Goal: Task Accomplishment & Management: Manage account settings

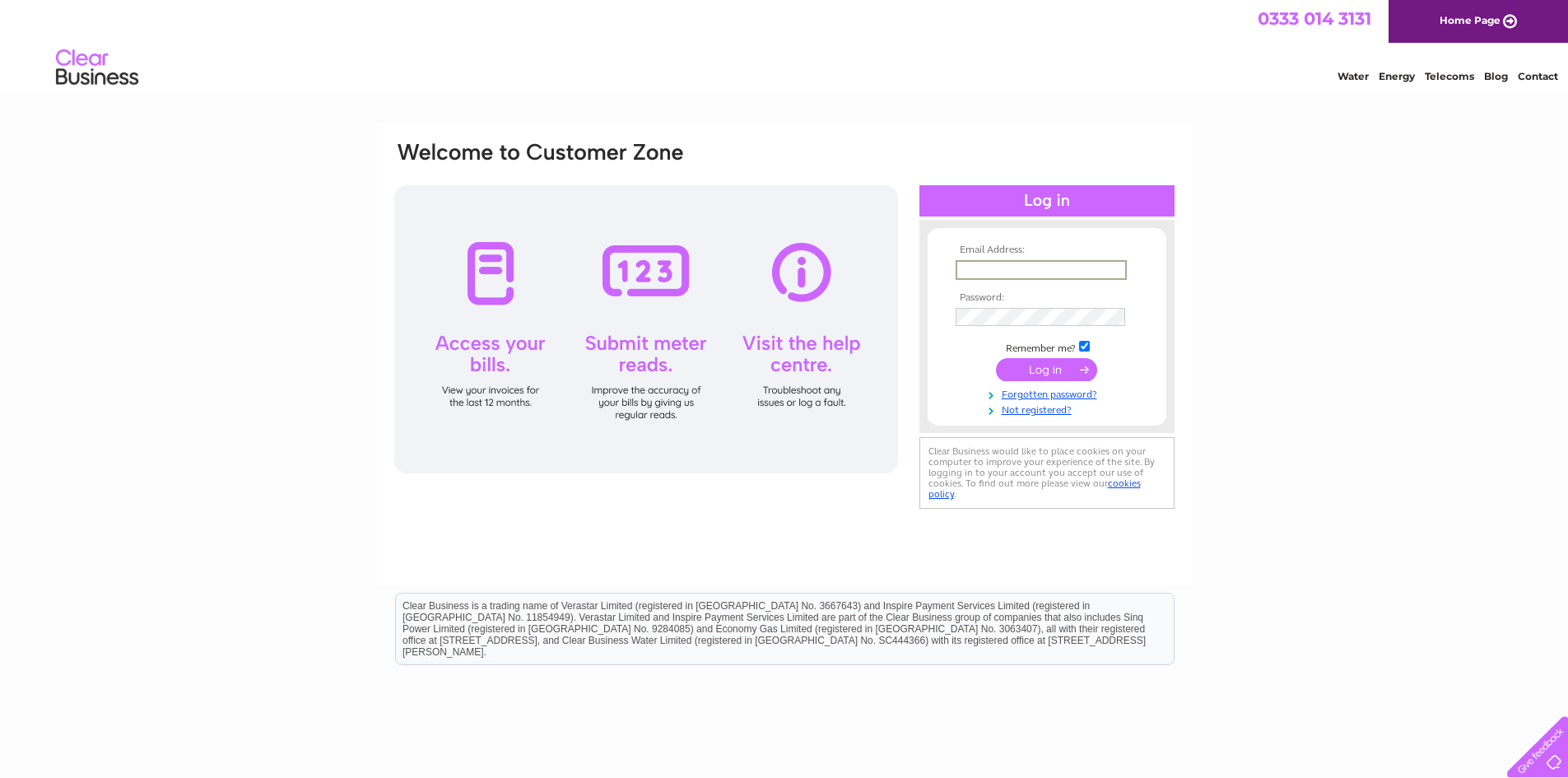
click at [1014, 266] on input "text" at bounding box center [1041, 270] width 172 height 19
type input "ypwong913@gmail.com"
click at [1060, 380] on input "submit" at bounding box center [1047, 368] width 101 height 23
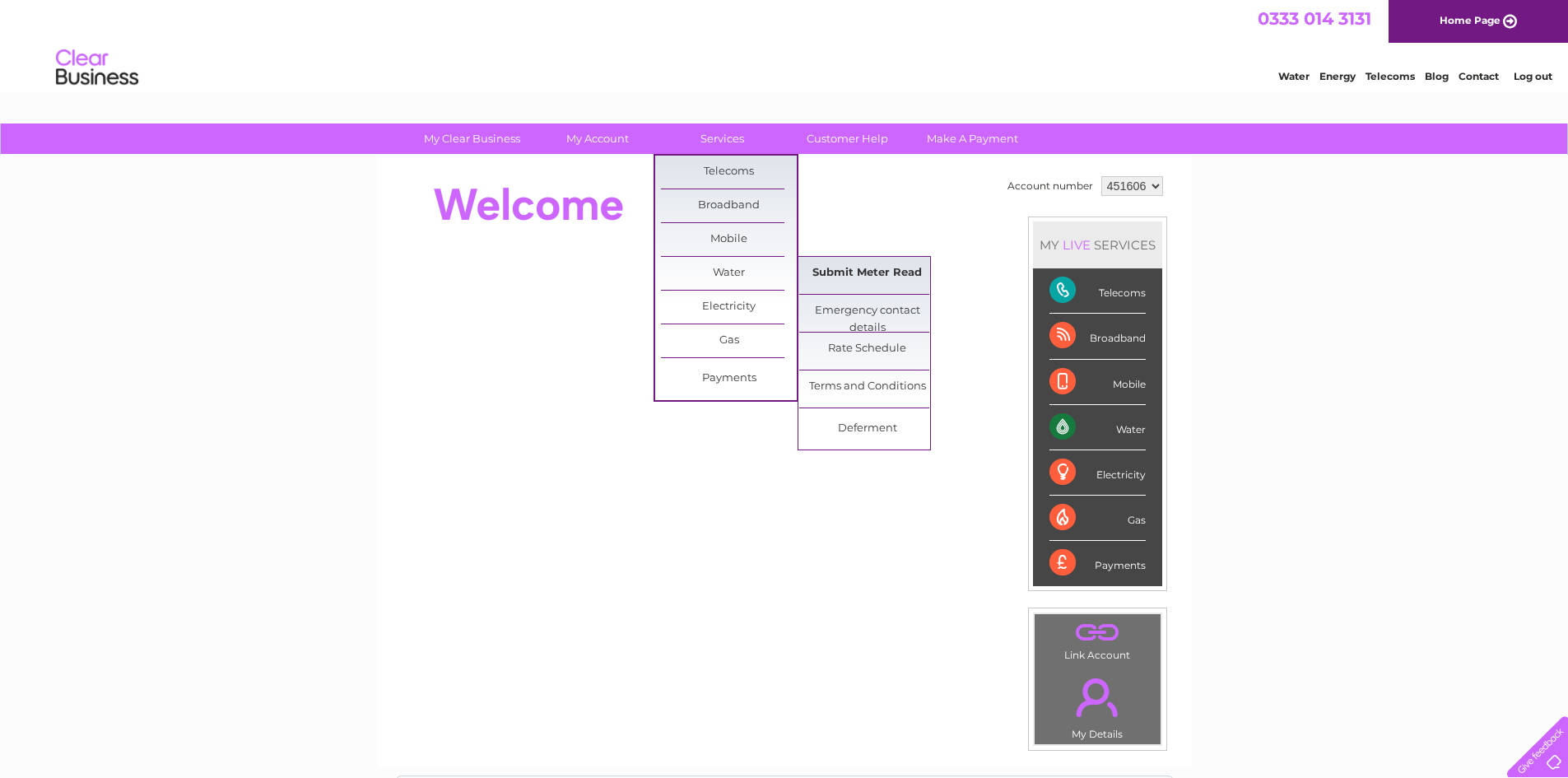
click at [899, 277] on link "Submit Meter Read" at bounding box center [867, 273] width 136 height 33
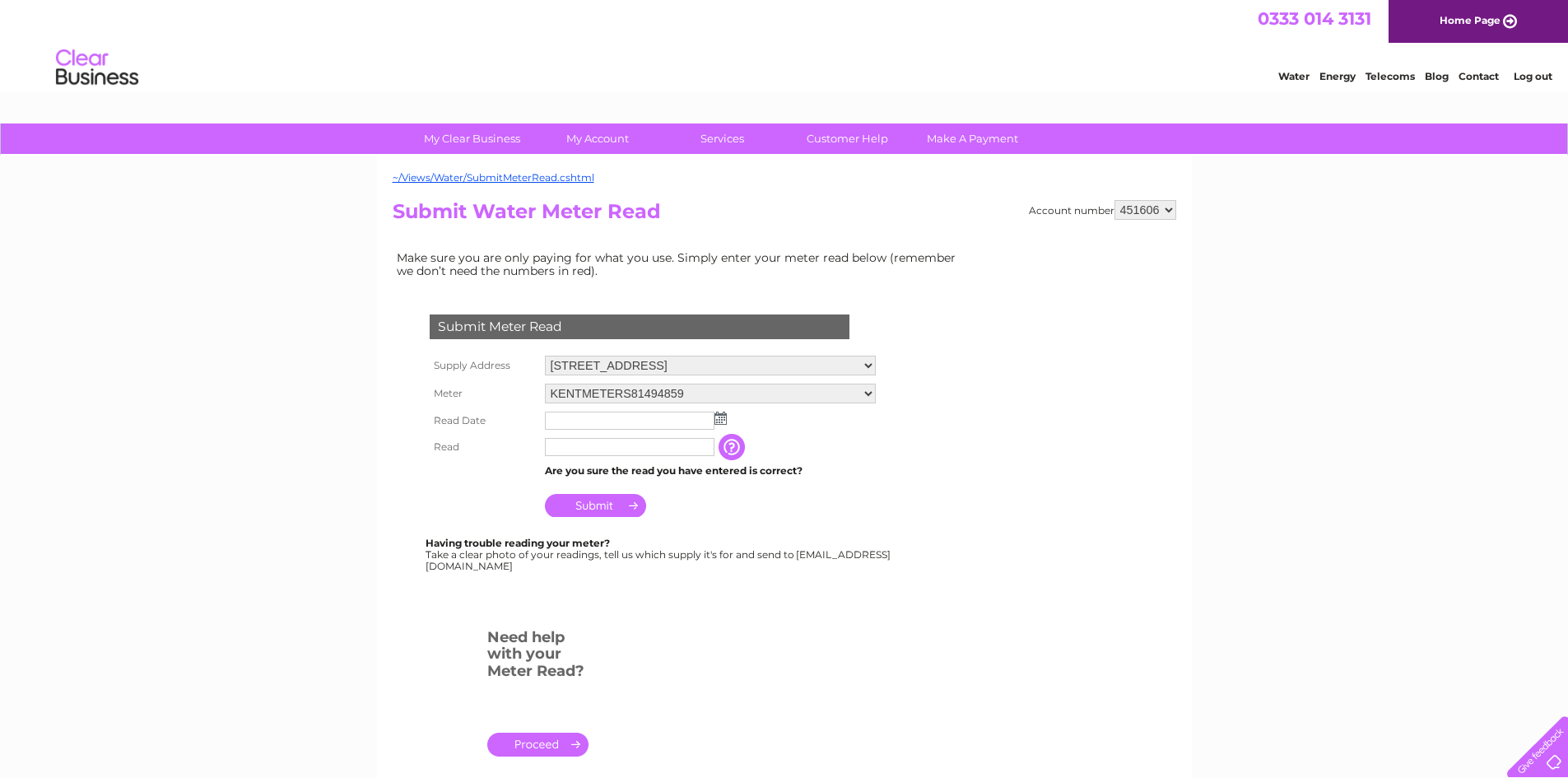
click at [717, 419] on img at bounding box center [720, 419] width 13 height 14
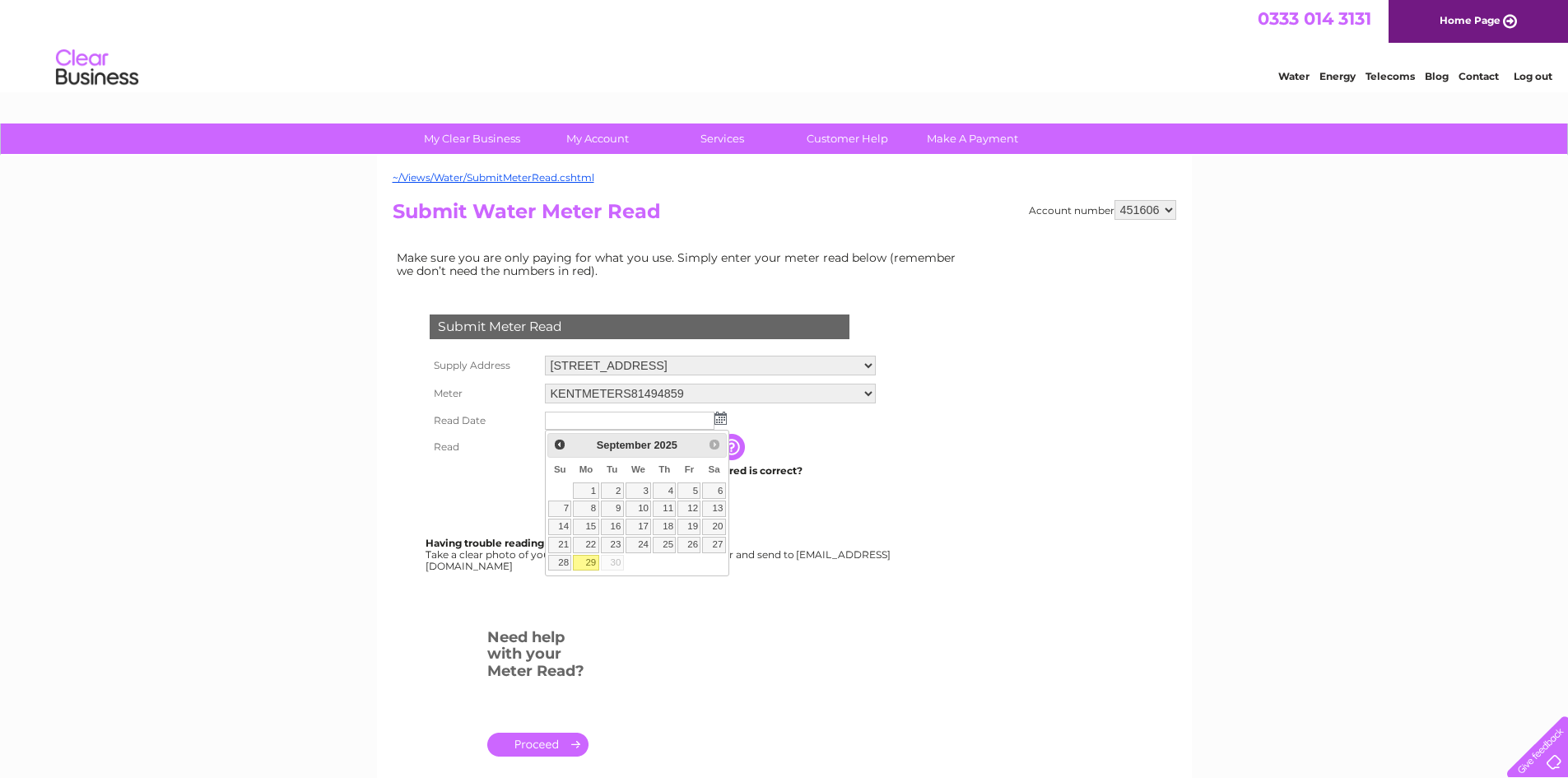
click at [717, 419] on img at bounding box center [720, 419] width 13 height 14
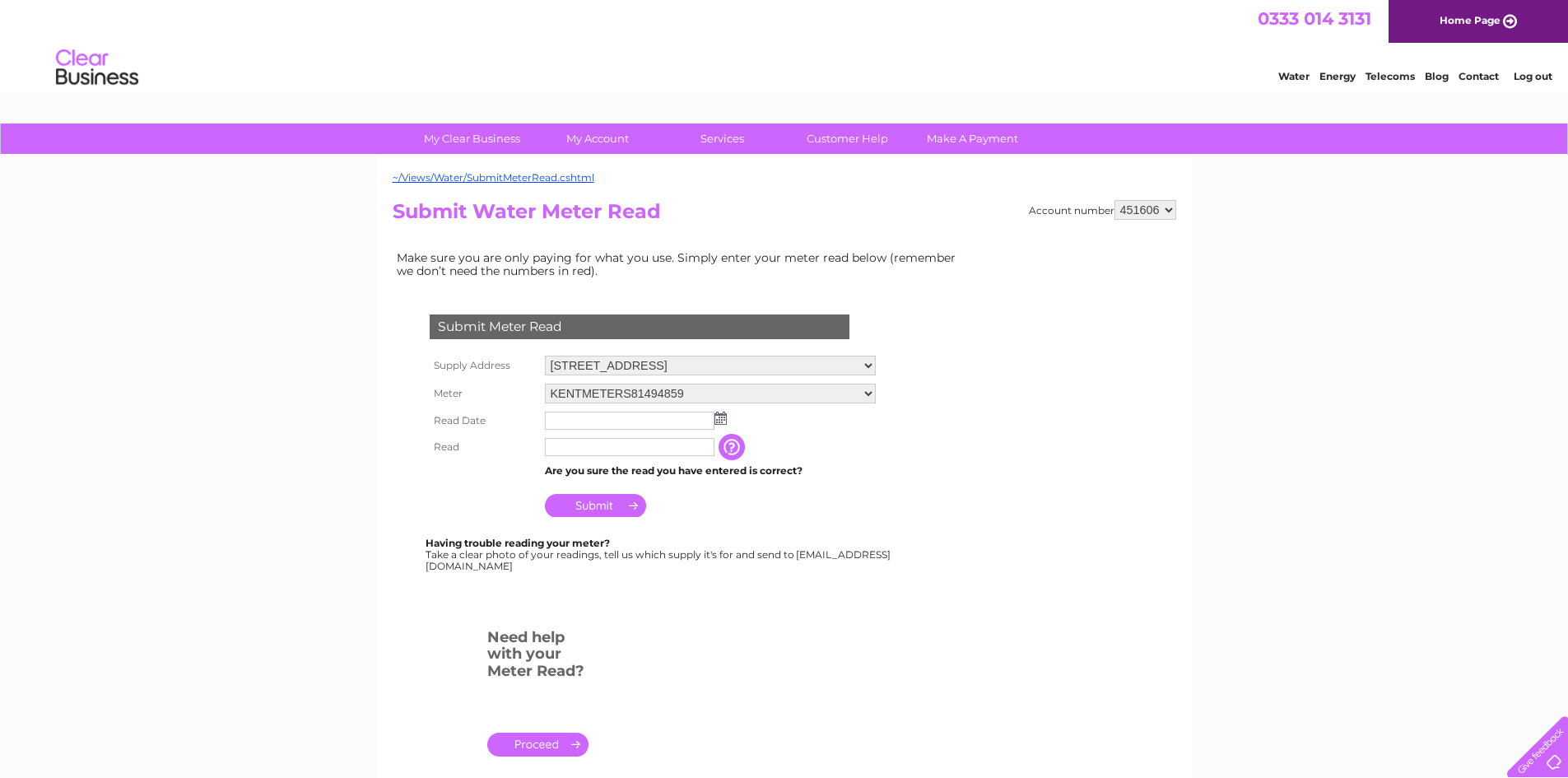
click at [721, 420] on img at bounding box center [720, 419] width 13 height 14
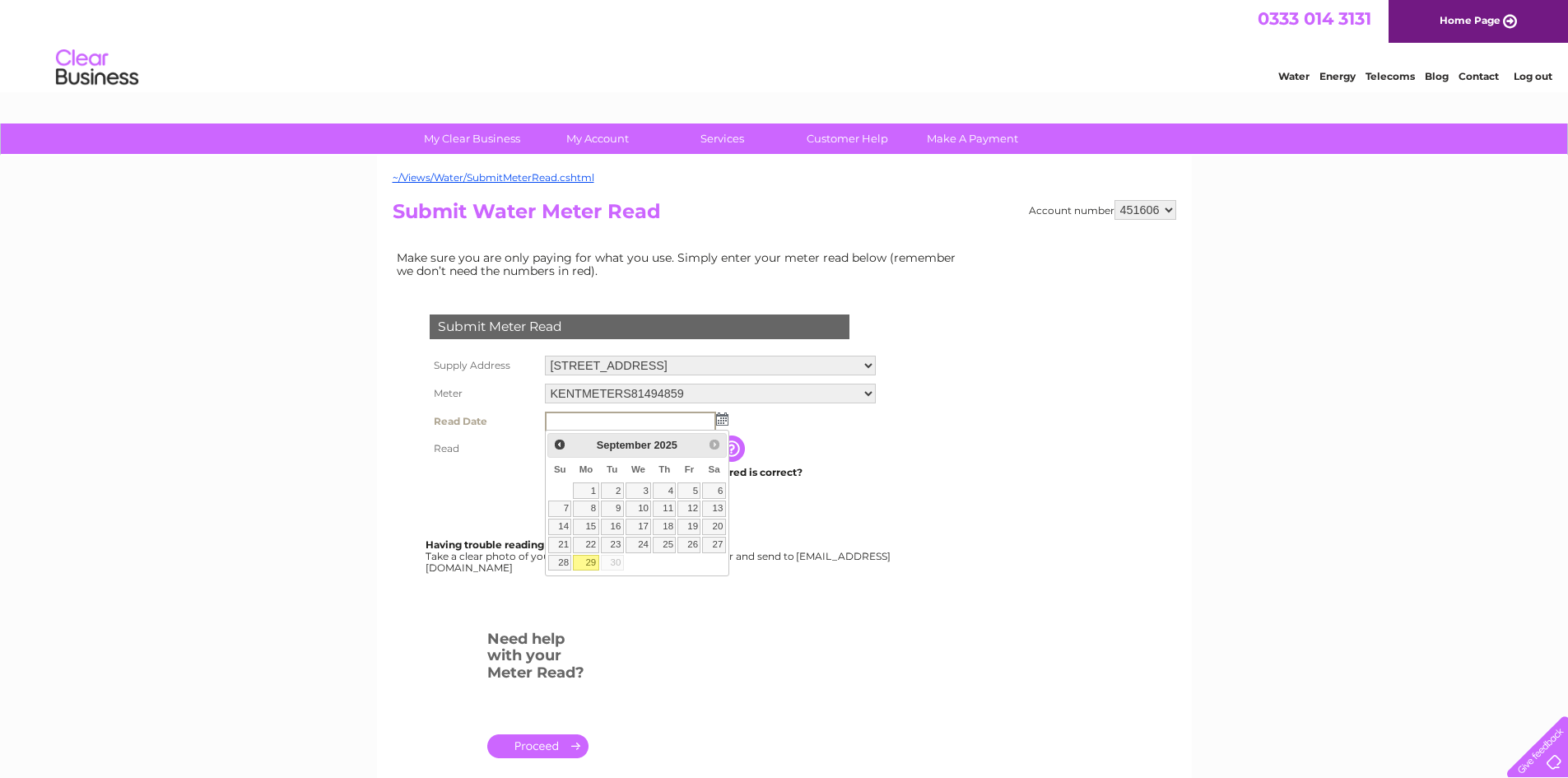
click at [588, 559] on link "29" at bounding box center [586, 562] width 25 height 16
type input "2025/09/29"
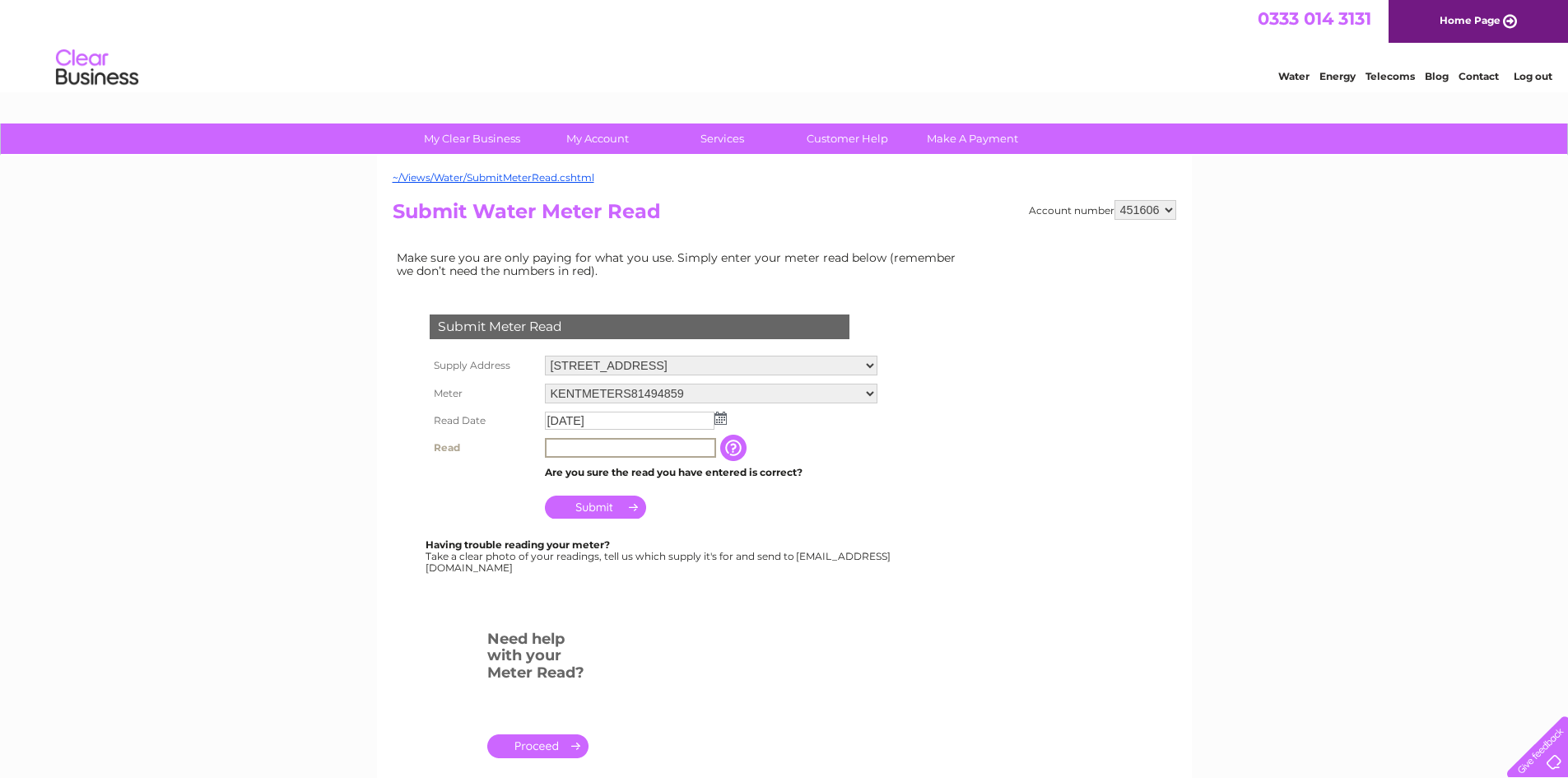
click at [606, 447] on input "text" at bounding box center [631, 447] width 172 height 19
type input "33100"
click at [612, 510] on input "Submit" at bounding box center [596, 505] width 101 height 23
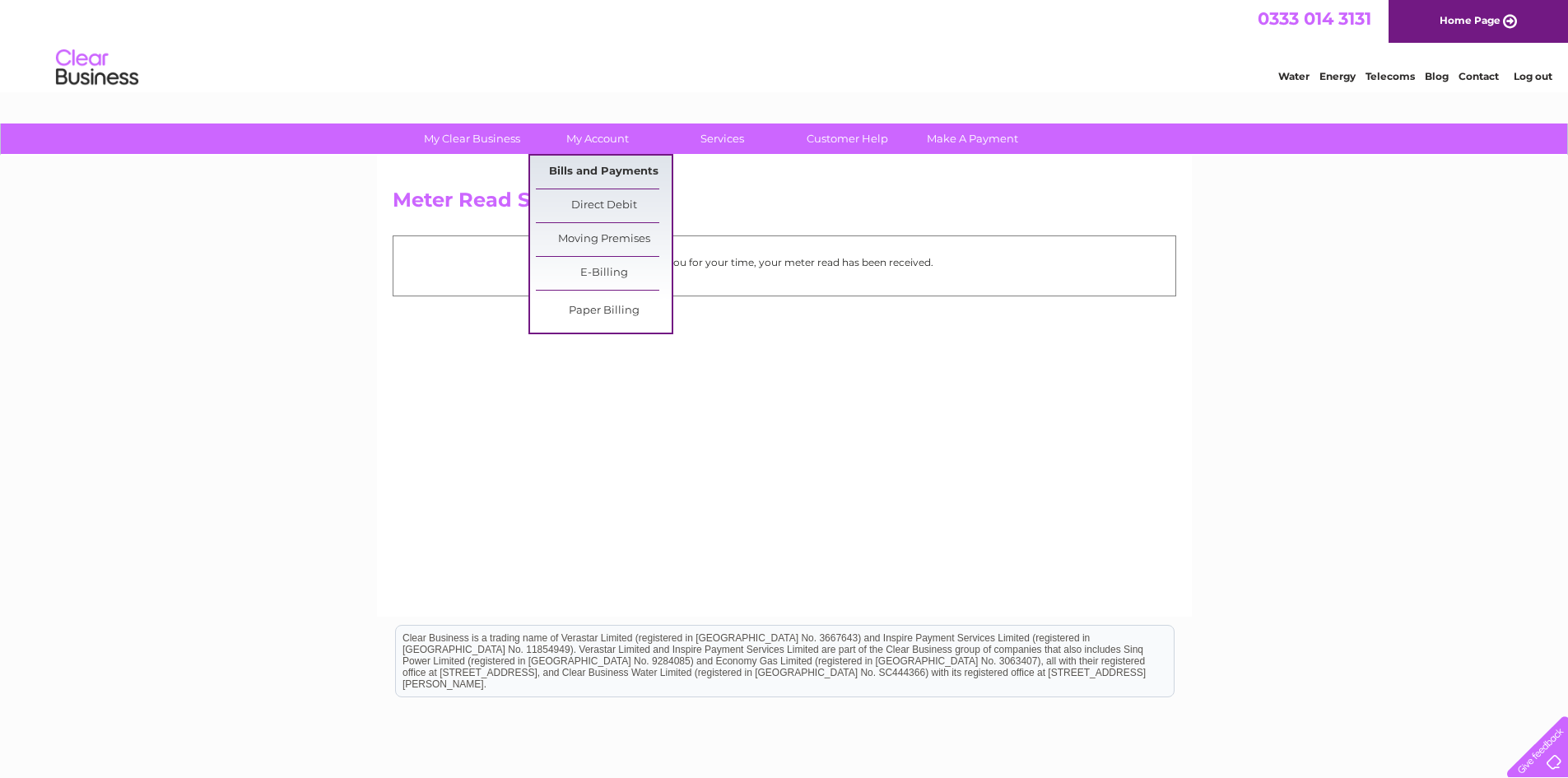
click at [585, 171] on link "Bills and Payments" at bounding box center [604, 172] width 136 height 33
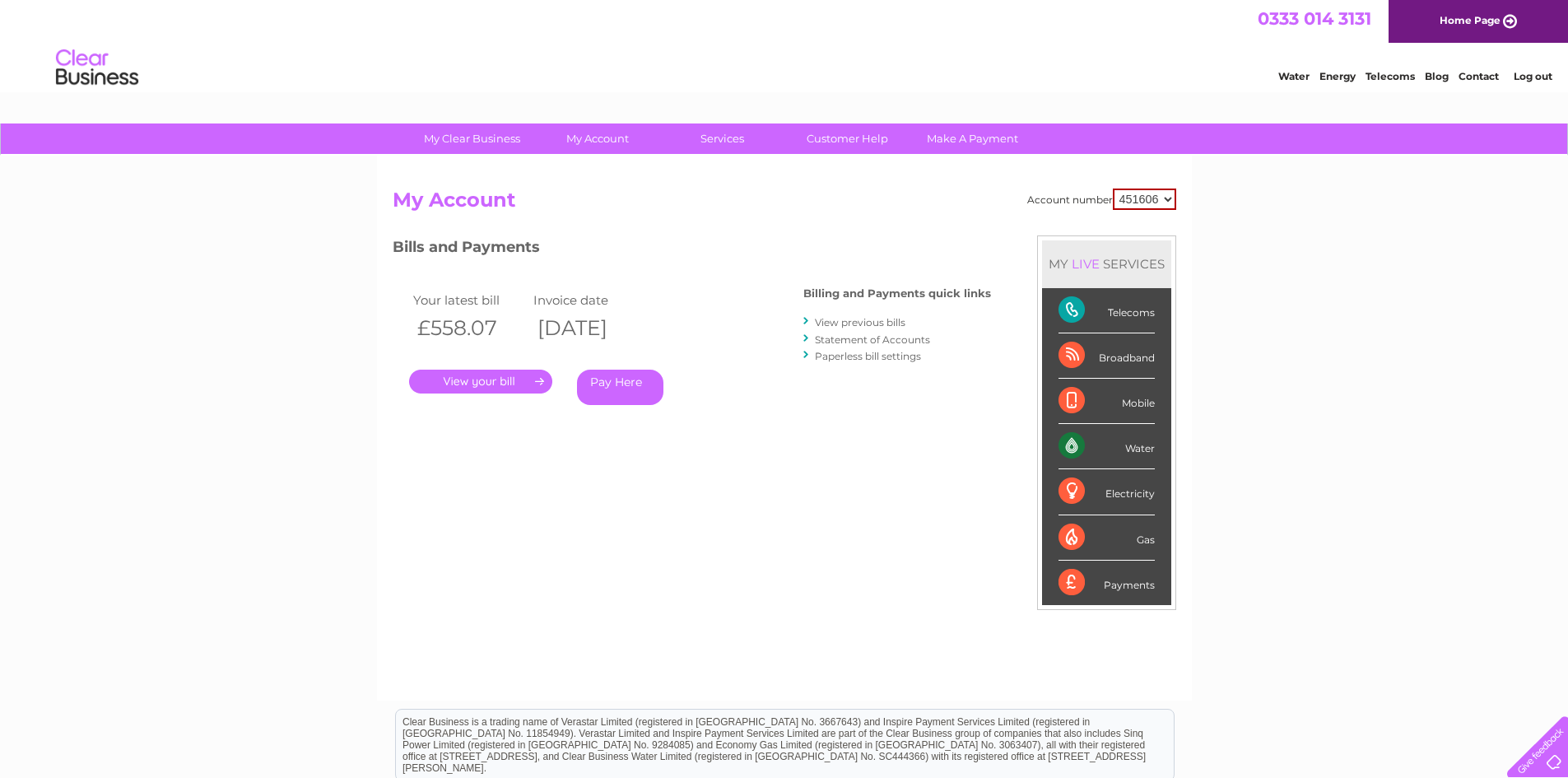
click at [485, 385] on link "." at bounding box center [480, 381] width 143 height 24
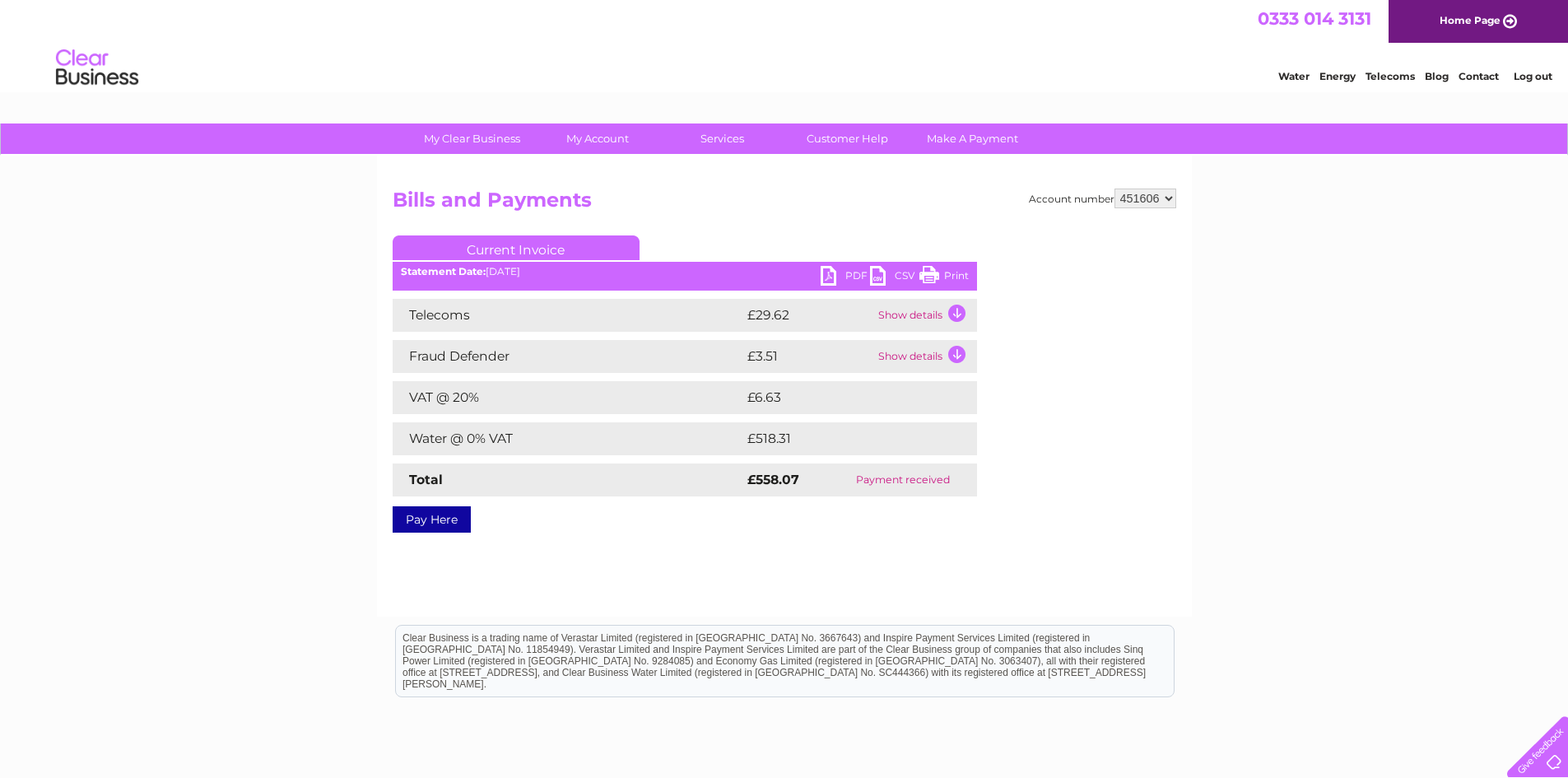
click at [829, 274] on link "PDF" at bounding box center [845, 278] width 49 height 24
